Goal: Task Accomplishment & Management: Book appointment/travel/reservation

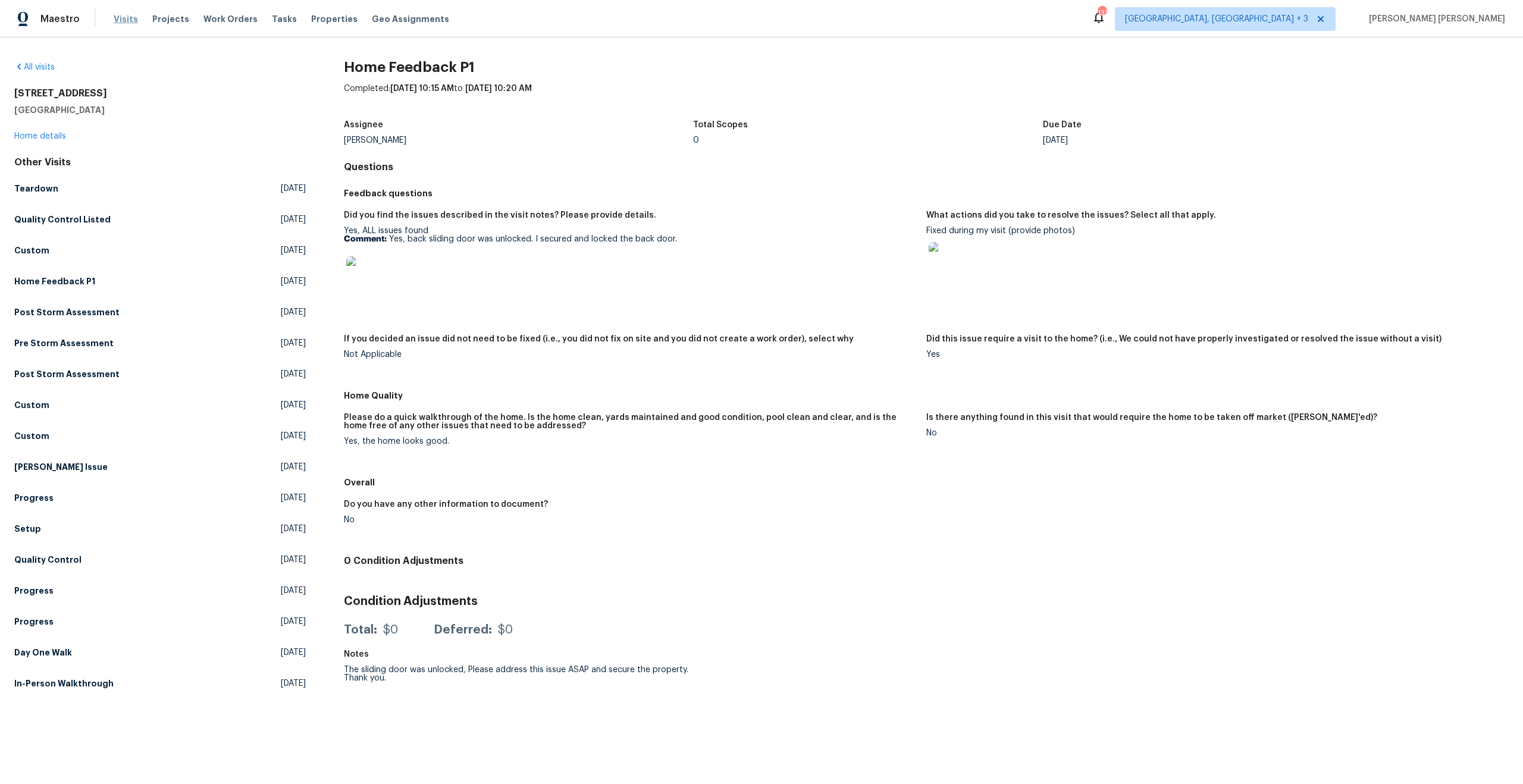
click at [123, 21] on span "Visits" at bounding box center [126, 19] width 25 height 12
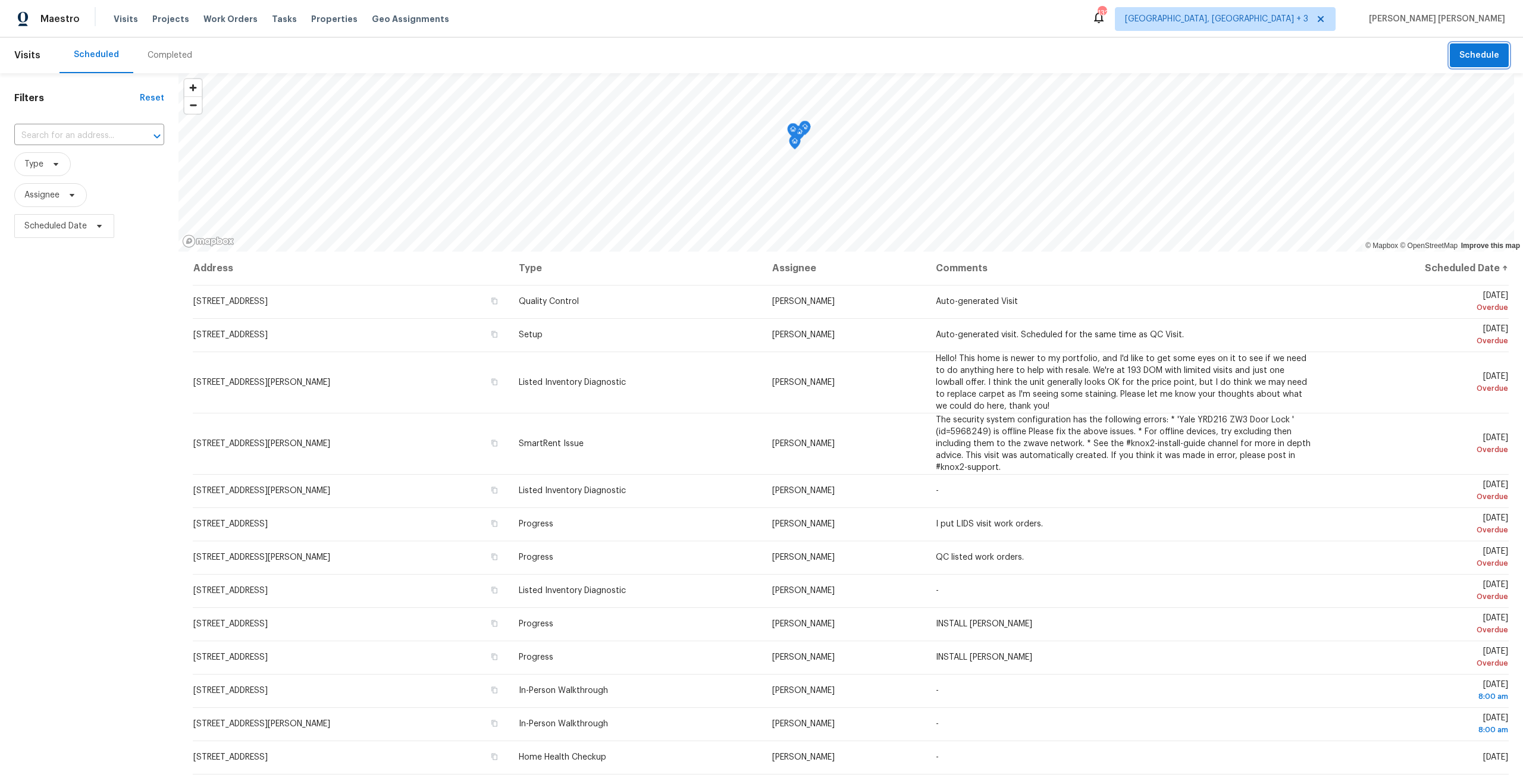
click at [1451, 62] on button "Schedule" at bounding box center [1479, 56] width 59 height 25
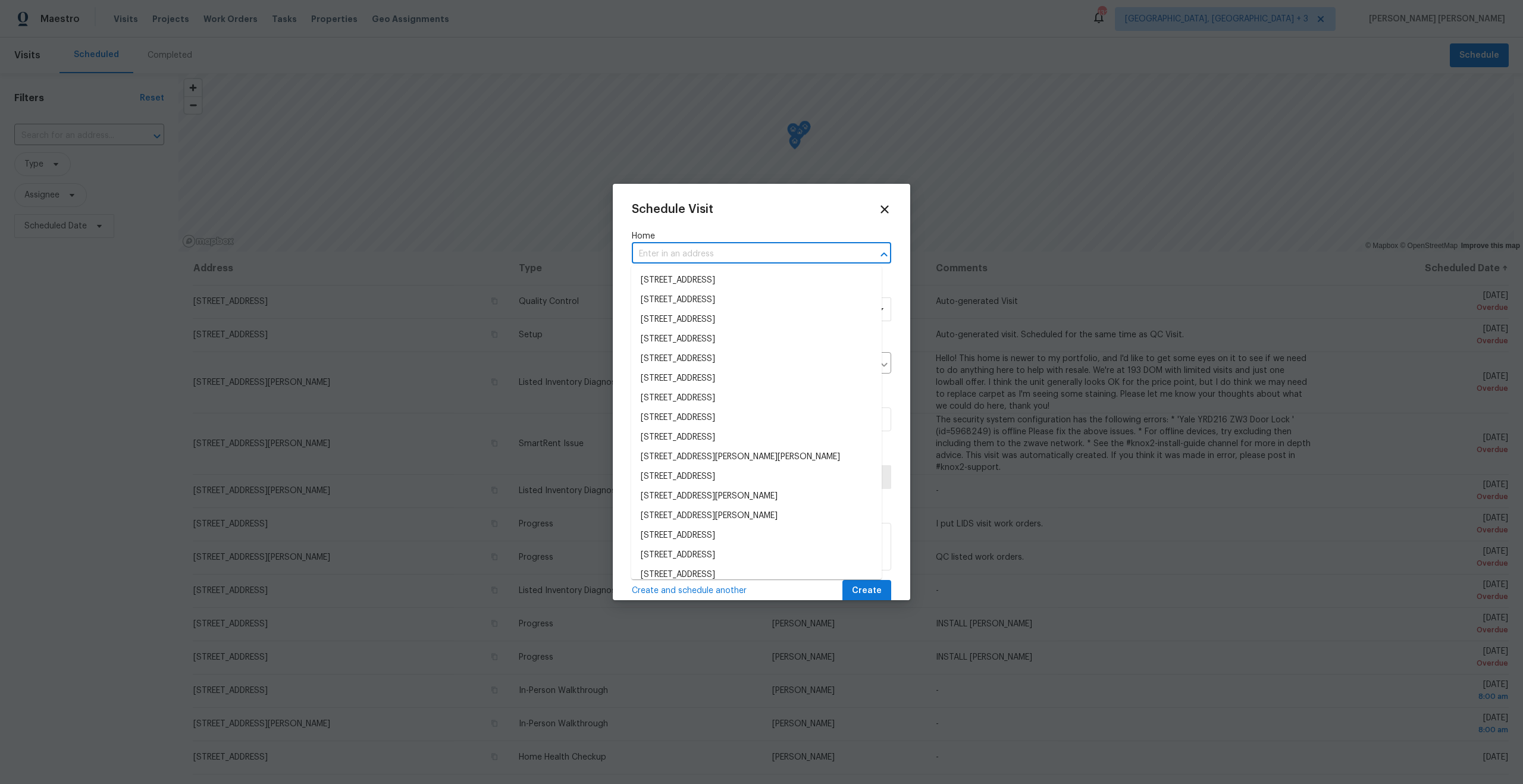
click at [704, 256] on input "text" at bounding box center [745, 254] width 226 height 19
paste input "[STREET_ADDRESS]"
type input "[STREET_ADDRESS]"
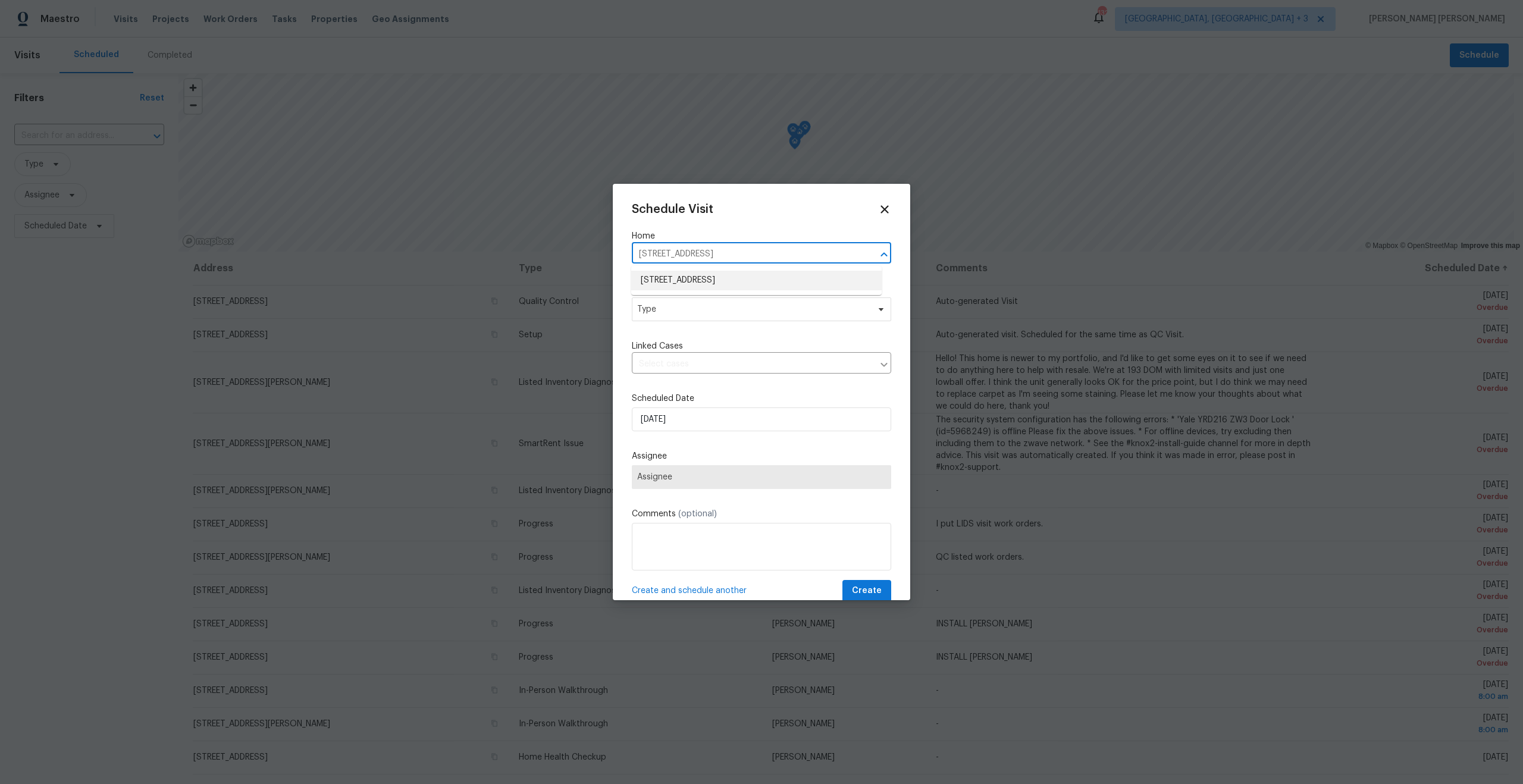
click at [699, 283] on li "[STREET_ADDRESS]" at bounding box center [756, 280] width 251 height 20
click at [685, 314] on span "Type" at bounding box center [752, 309] width 231 height 12
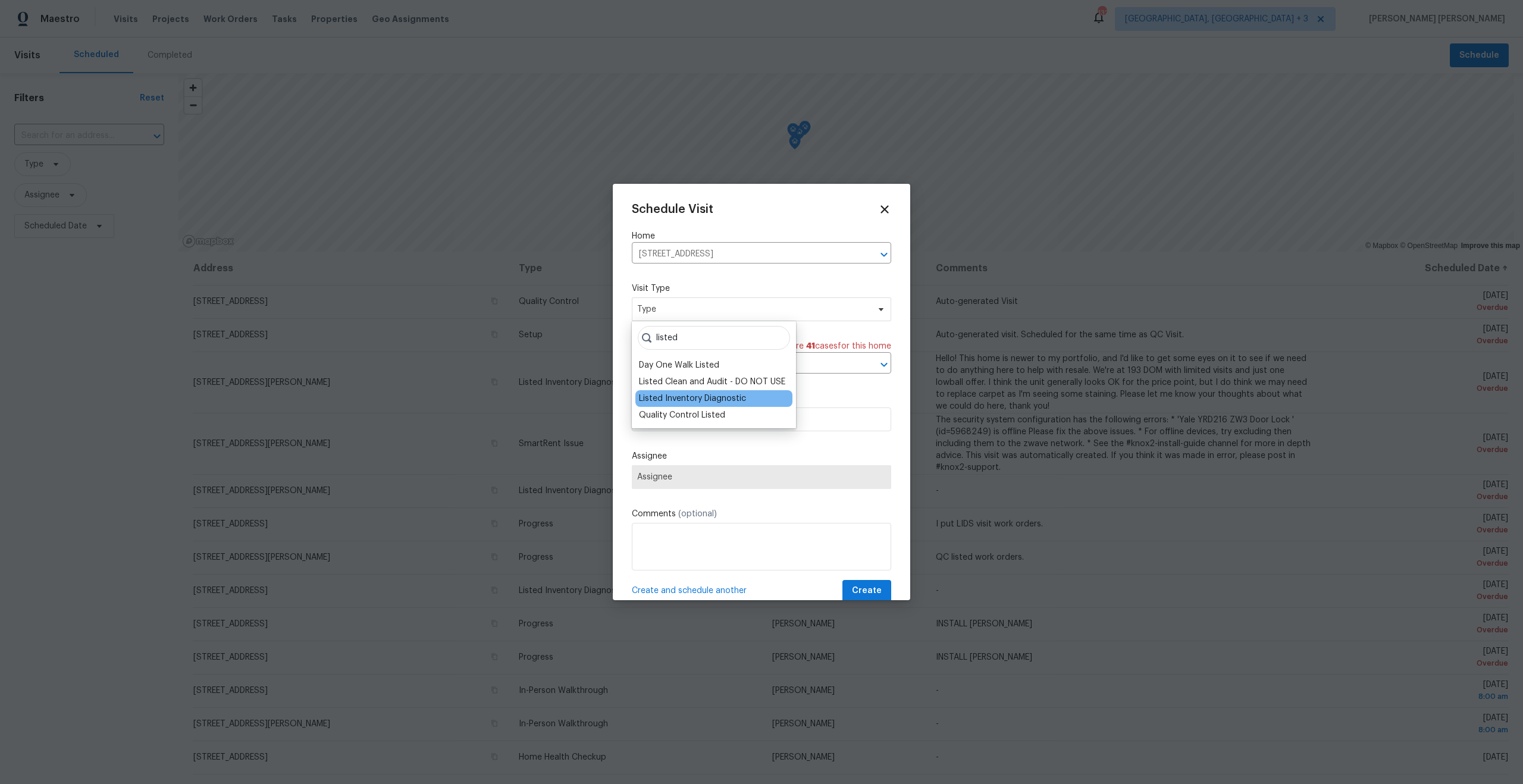
type input "listed"
click at [685, 400] on div "Listed Inventory Diagnostic" at bounding box center [692, 398] width 107 height 12
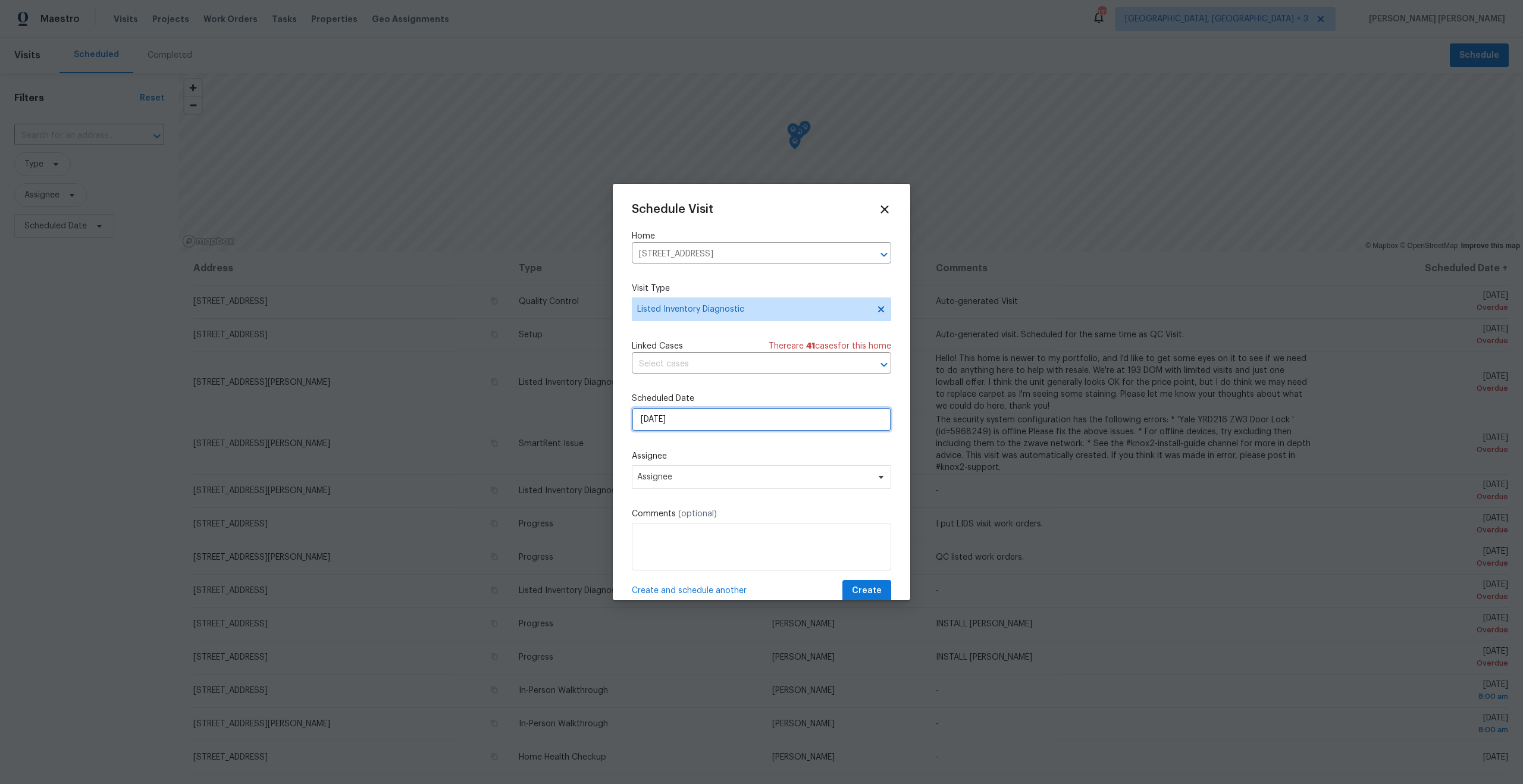
click at [671, 412] on input "[DATE]" at bounding box center [761, 419] width 259 height 24
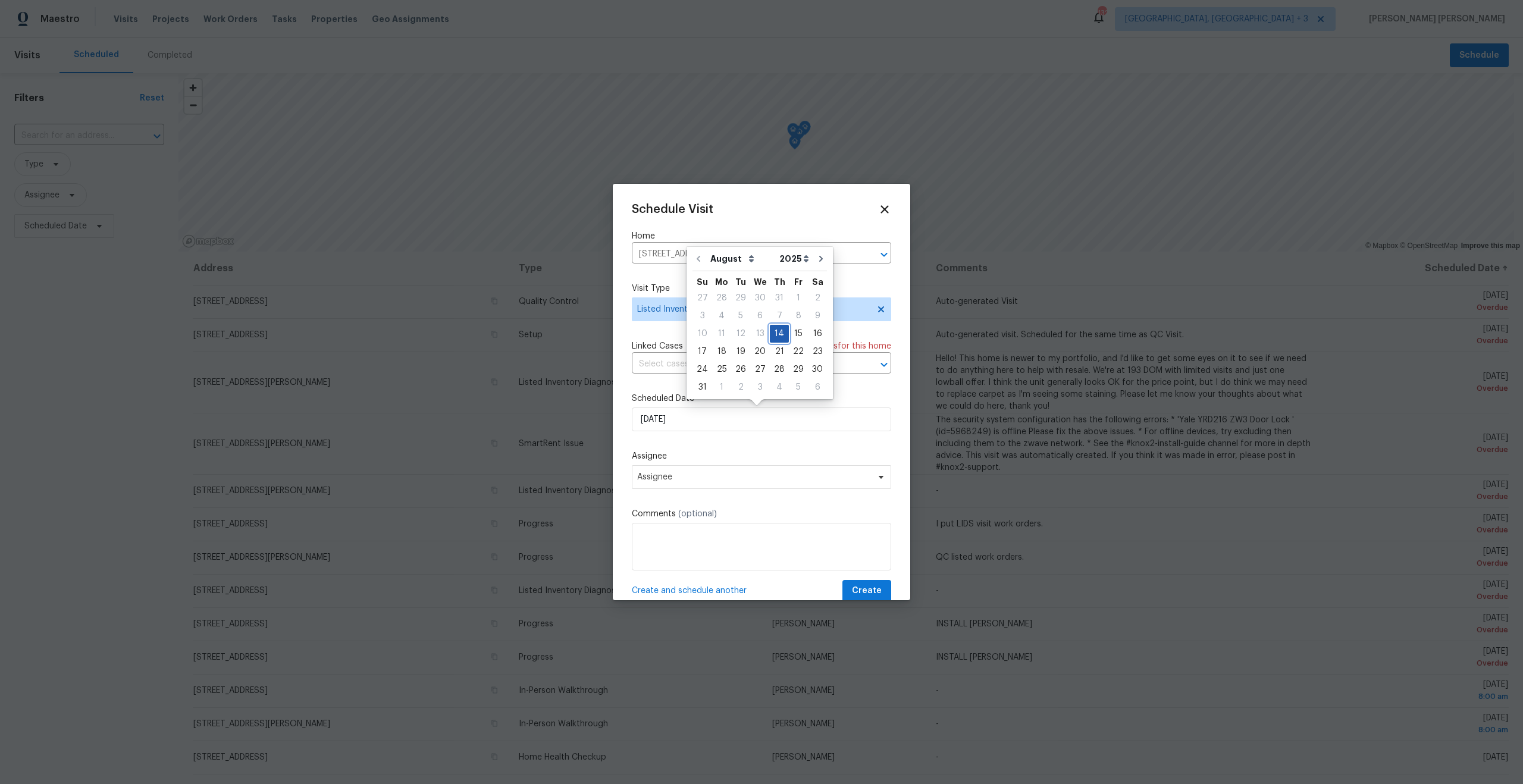
click at [770, 335] on div "14" at bounding box center [779, 333] width 19 height 17
click at [701, 462] on div "Assignee Assignee" at bounding box center [761, 469] width 259 height 38
click at [700, 469] on span "Assignee" at bounding box center [761, 477] width 259 height 24
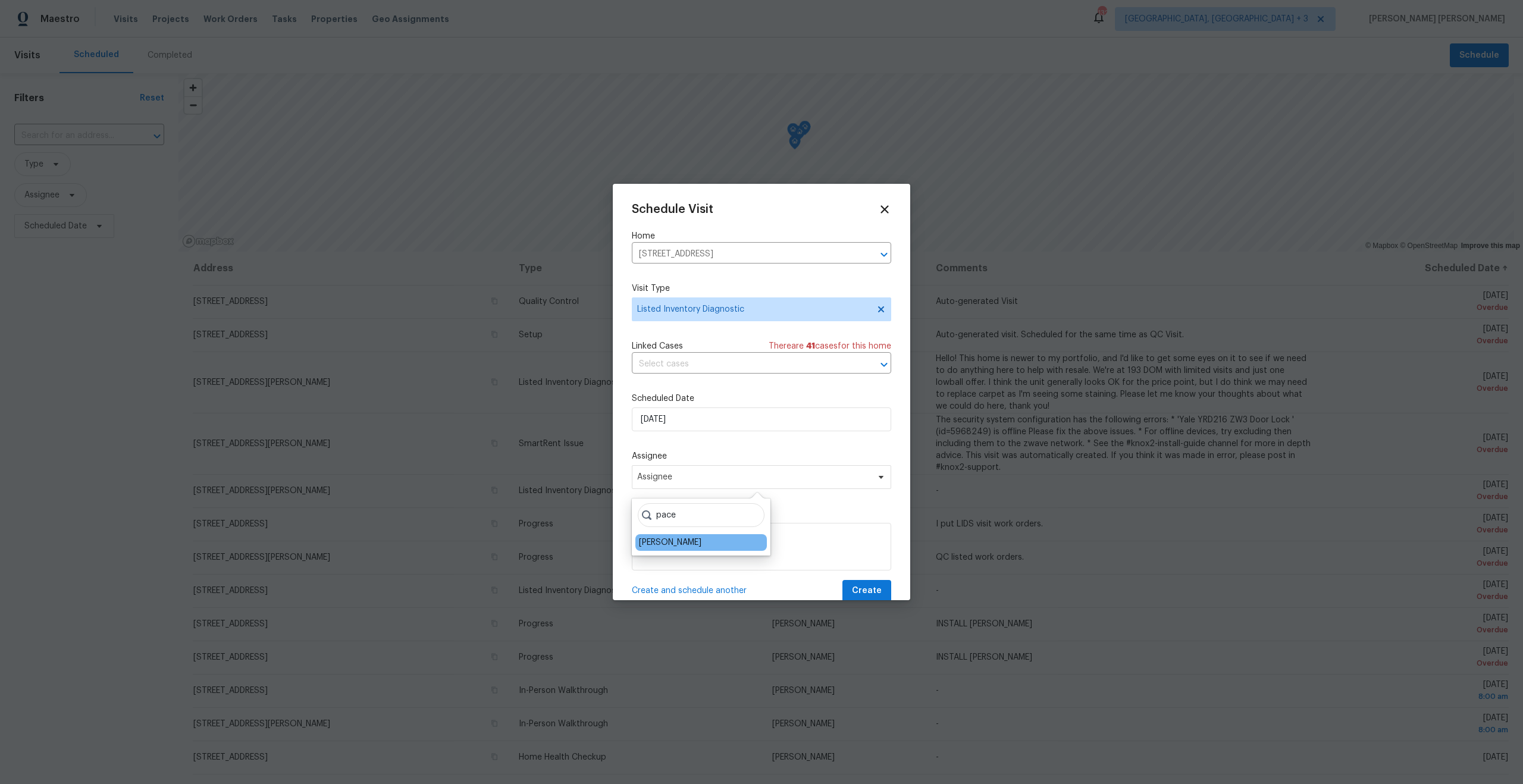
type input "pace"
click at [674, 534] on div "[PERSON_NAME]" at bounding box center [701, 542] width 132 height 17
click at [674, 538] on div "[PERSON_NAME]" at bounding box center [670, 542] width 62 height 12
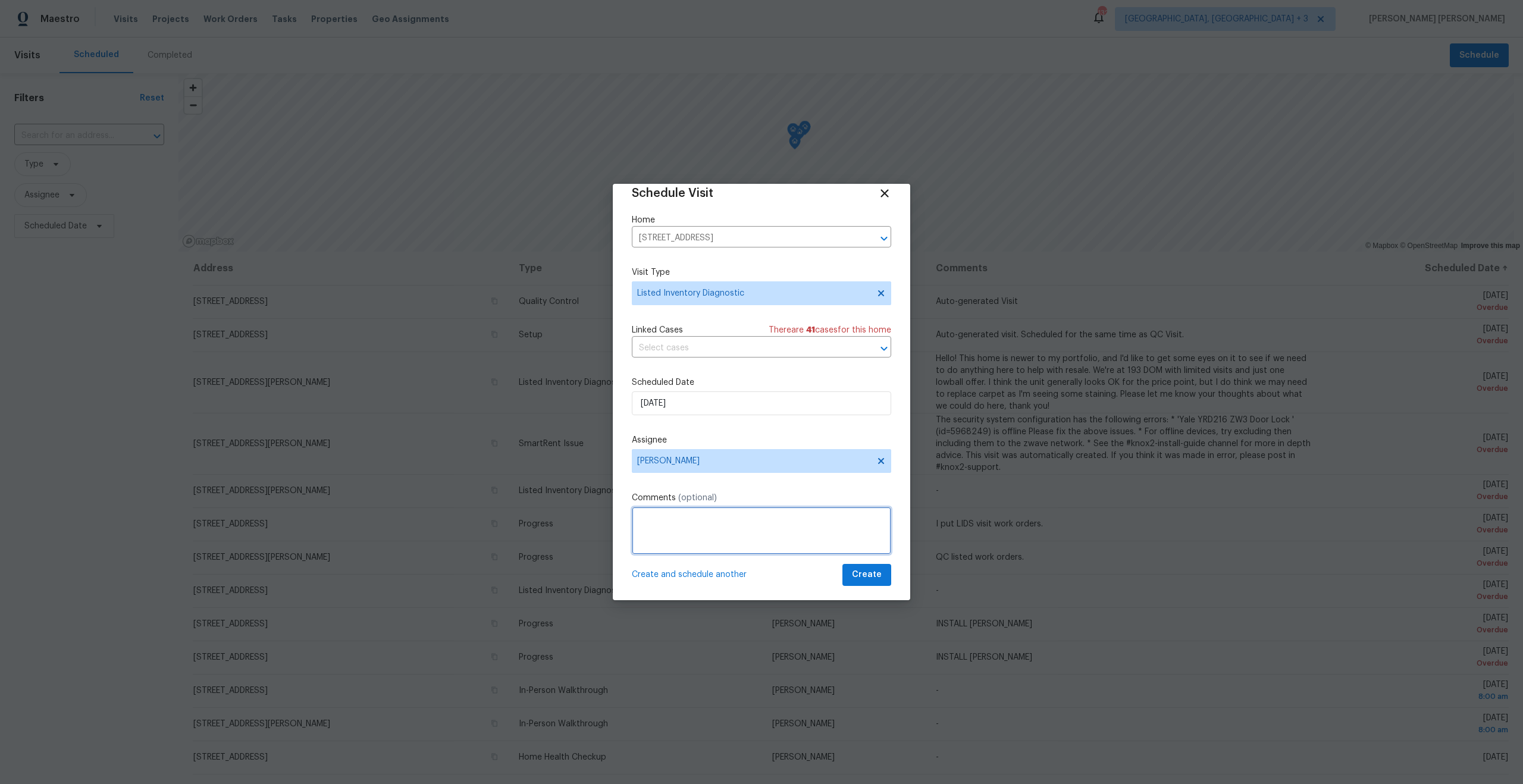
click at [721, 507] on textarea at bounding box center [761, 530] width 259 height 48
paste textarea "There clearly is a water leak upstairs and mold showing. This house is not well…"
type textarea "Most recent feedback: There clearly is a water leak upstairs and mold showing. …"
click at [842, 567] on button "Create" at bounding box center [866, 574] width 48 height 22
